Goal: Task Accomplishment & Management: Use online tool/utility

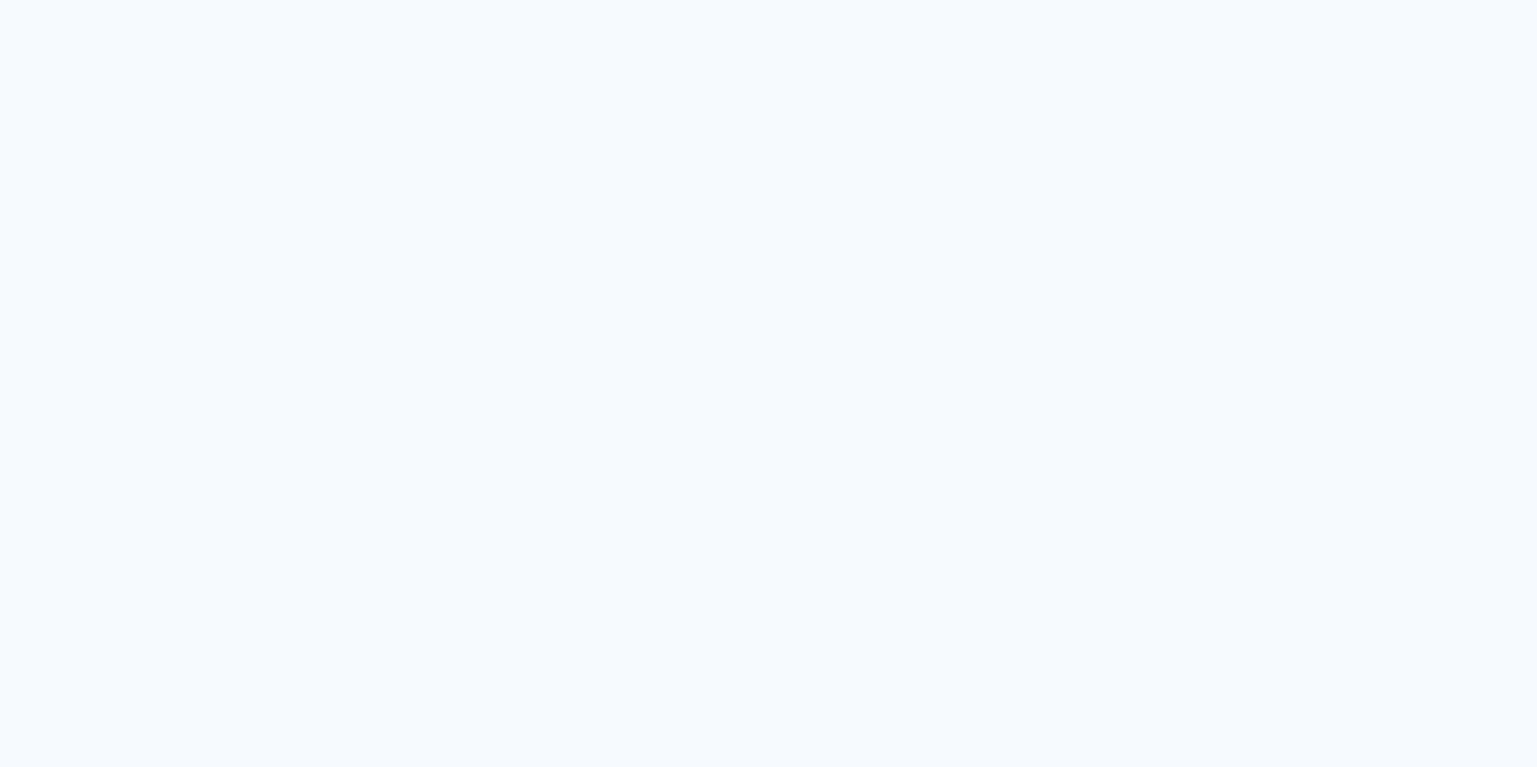
click at [454, 237] on neon-animated-pages "Prosite Website + Landing pages Proof Sistema de seleção e venda de fotos Desig…" at bounding box center [768, 383] width 1537 height 767
